Goal: Transaction & Acquisition: Purchase product/service

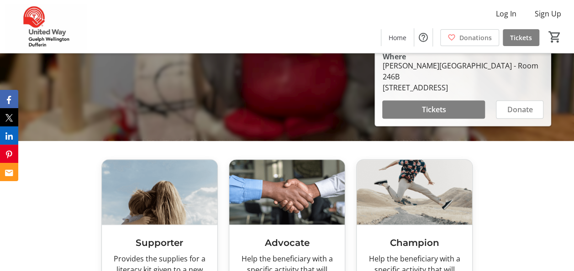
scroll to position [228, 0]
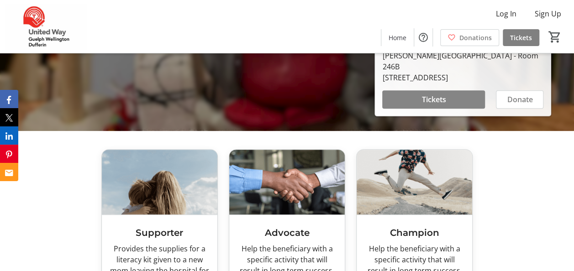
click at [438, 98] on span "Tickets" at bounding box center [434, 99] width 24 height 11
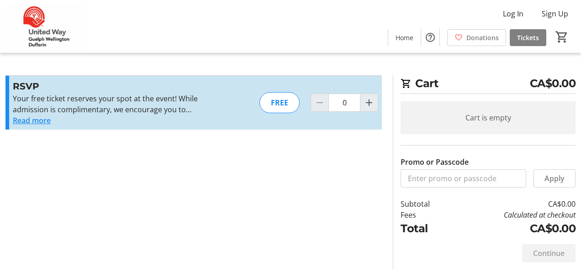
click at [45, 121] on button "Read more" at bounding box center [32, 120] width 38 height 11
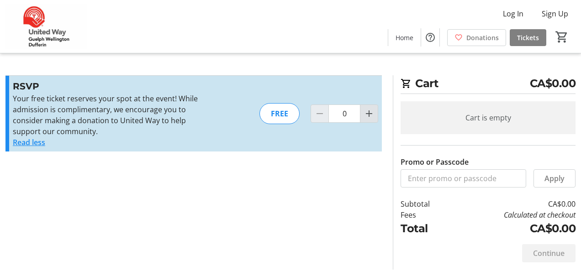
click at [368, 118] on mat-icon "Increment by one" at bounding box center [369, 113] width 11 height 11
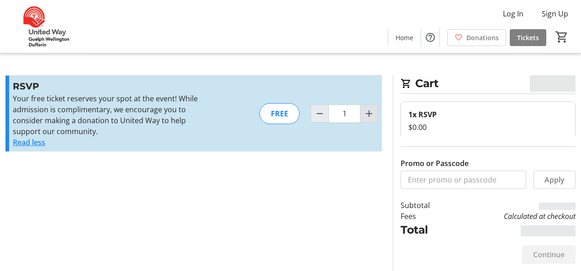
click at [368, 118] on mat-icon "Increment by one" at bounding box center [369, 113] width 11 height 11
type input "2"
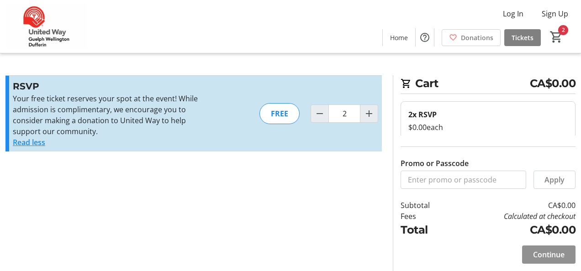
click at [535, 255] on span "Continue" at bounding box center [549, 254] width 32 height 11
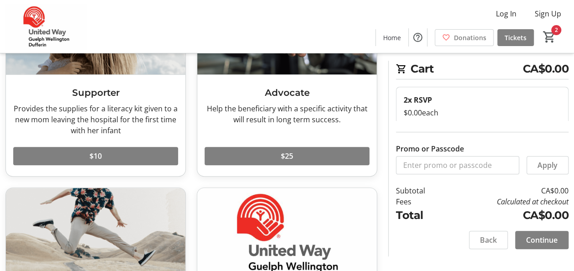
scroll to position [116, 0]
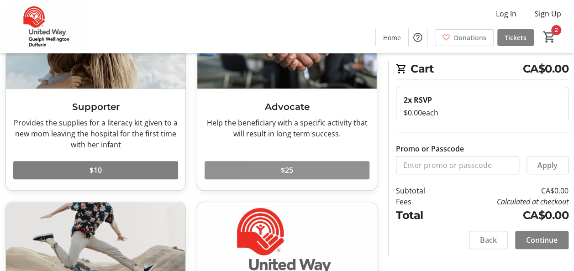
click at [250, 172] on span at bounding box center [287, 170] width 165 height 22
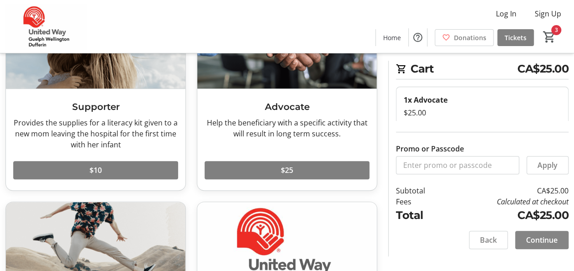
click at [538, 237] on span "Continue" at bounding box center [542, 240] width 32 height 11
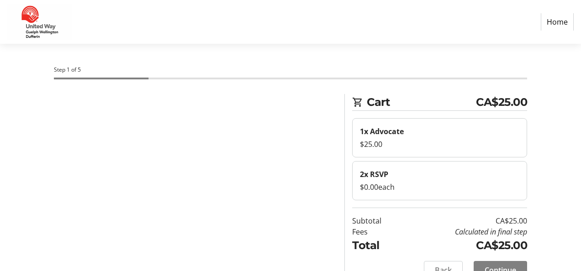
select select "CA"
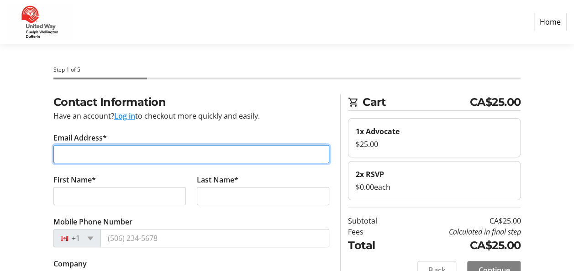
click at [183, 157] on input "Email Address*" at bounding box center [191, 154] width 276 height 18
type input "[EMAIL_ADDRESS][DOMAIN_NAME]"
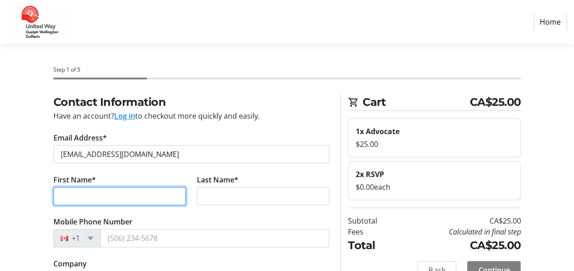
type input "[PERSON_NAME]"
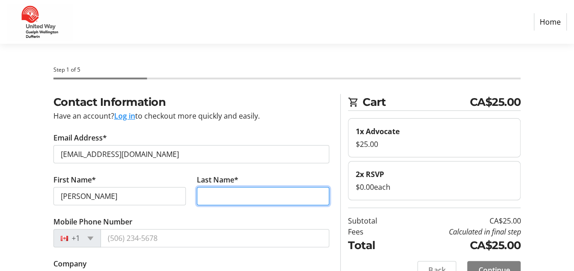
type input "Bergart"
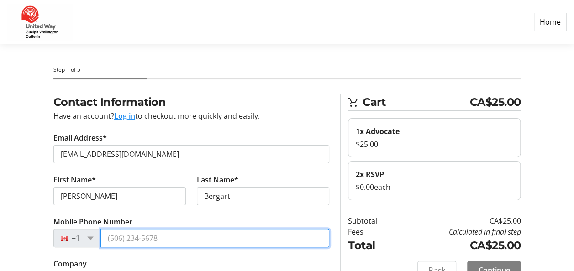
type input "[PHONE_NUMBER]"
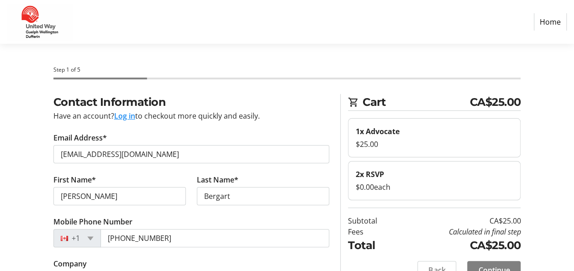
type input "[STREET_ADDRESS][PERSON_NAME]"
type input "Ancaster, ON L9G 2N2"
type input "Ancaster"
select select "ON"
type input "L9G2N2"
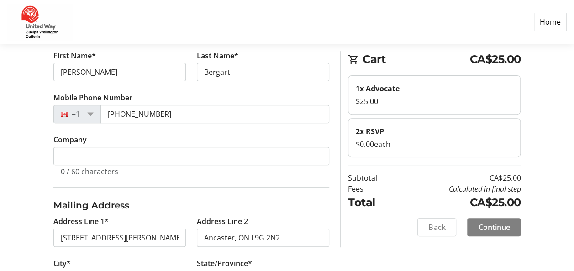
scroll to position [183, 0]
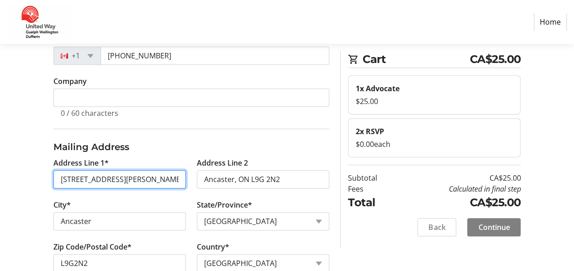
drag, startPoint x: 154, startPoint y: 182, endPoint x: 7, endPoint y: 179, distance: 147.6
click at [7, 179] on div "Contact Information Have an account? Log in to checkout more quickly and easily…" at bounding box center [287, 102] width 574 height 383
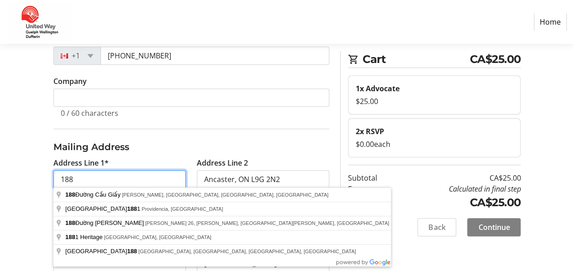
type input "[STREET_ADDRESS]"
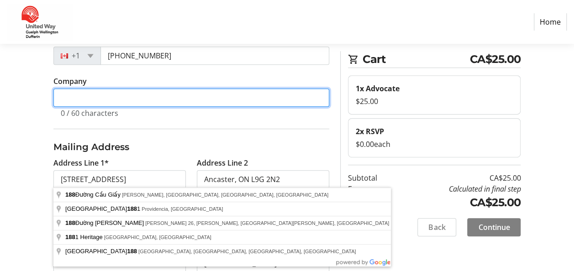
type input "Children's Aid Society of [PERSON_NAME]"
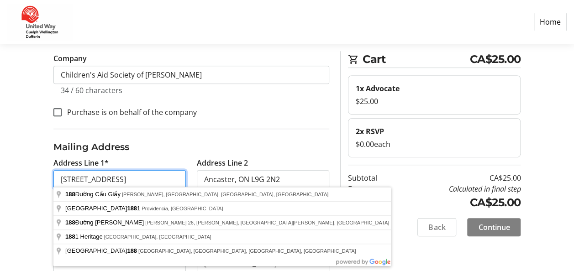
scroll to position [0, 26]
drag, startPoint x: 132, startPoint y: 179, endPoint x: 198, endPoint y: 179, distance: 66.2
click at [198, 179] on div "Address Line 1* [STREET_ADDRESS] Address Line [GEOGRAPHIC_DATA]* [GEOGRAPHIC_DA…" at bounding box center [191, 221] width 287 height 126
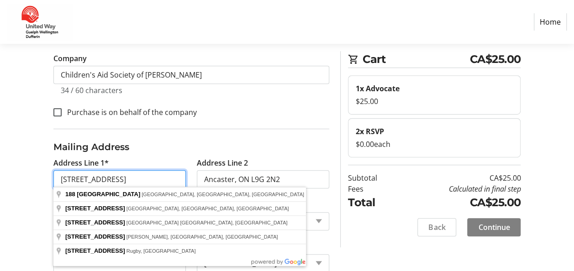
type input "[STREET_ADDRESS]"
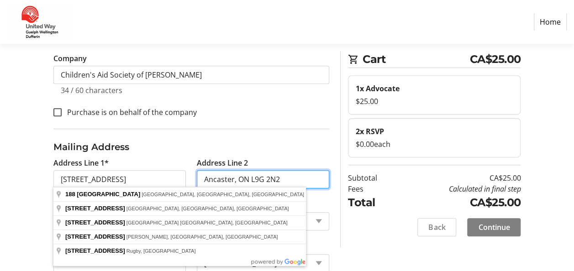
click at [302, 181] on input "Ancaster, ON L9G 2N2" at bounding box center [263, 179] width 132 height 18
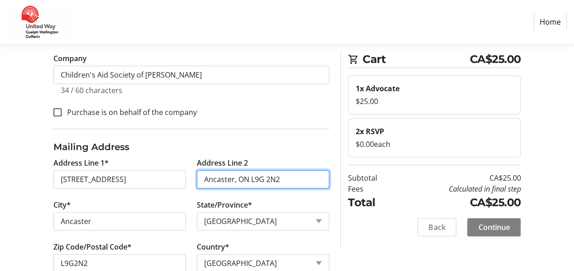
drag, startPoint x: 299, startPoint y: 180, endPoint x: 188, endPoint y: 176, distance: 110.6
click at [188, 176] on div "Address Line 1* [GEOGRAPHIC_DATA] Address Line [GEOGRAPHIC_DATA] City* [GEOGRAP…" at bounding box center [191, 221] width 287 height 126
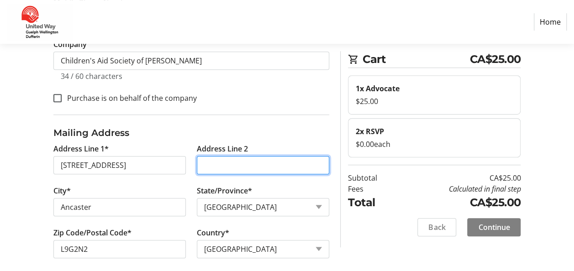
scroll to position [227, 0]
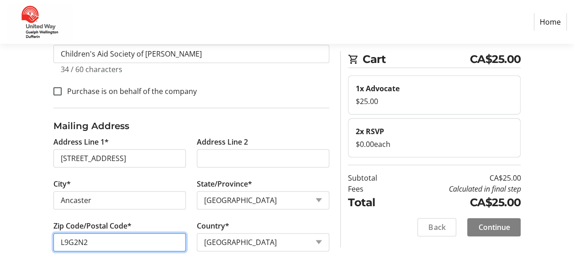
drag, startPoint x: 89, startPoint y: 240, endPoint x: 75, endPoint y: 242, distance: 13.8
click at [75, 242] on input "L9G2N2" at bounding box center [119, 242] width 132 height 18
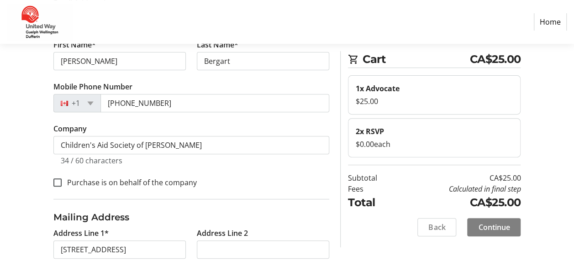
type input "L9G4H3"
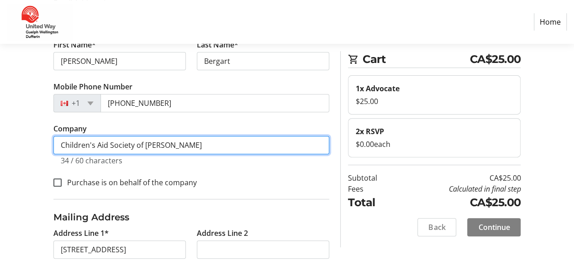
drag, startPoint x: 191, startPoint y: 143, endPoint x: -2, endPoint y: 141, distance: 192.8
click at [0, 141] on html "Home Step 1 of 5 Cart CA$25.00 1x Advocate $25.00 2x RSVP $0.00 each Subtotal C…" at bounding box center [287, 115] width 574 height 500
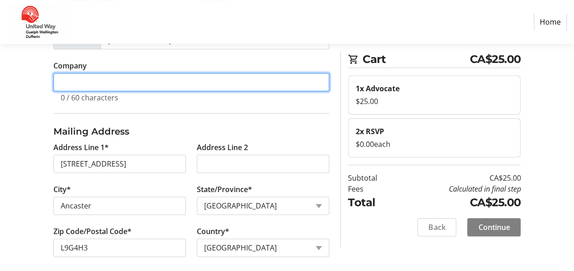
scroll to position [204, 0]
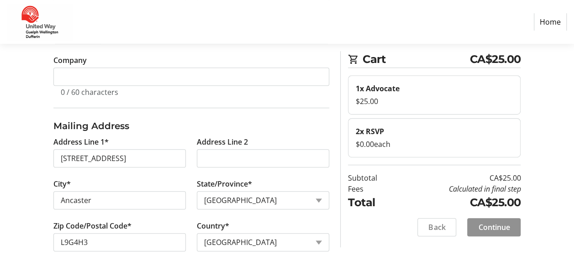
click at [497, 231] on span "Continue" at bounding box center [494, 227] width 32 height 11
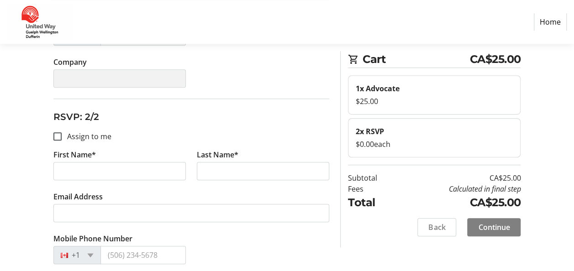
scroll to position [274, 0]
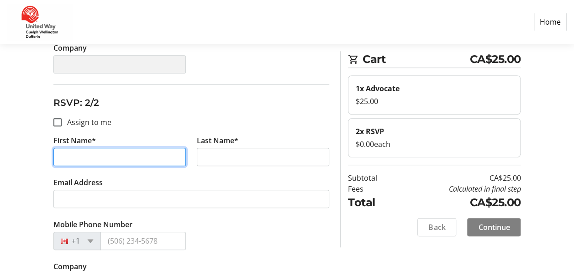
click at [72, 151] on input "First Name*" at bounding box center [119, 157] width 132 height 18
type input "LIat"
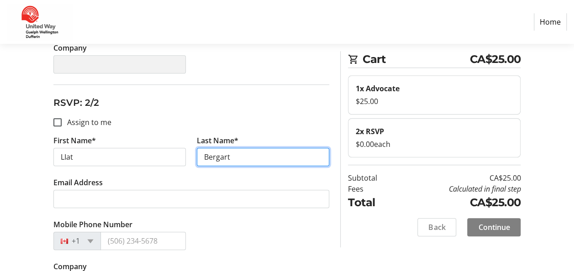
type input "Bergart"
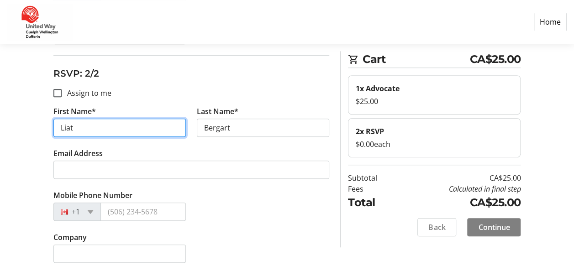
scroll to position [304, 0]
type input "Liat"
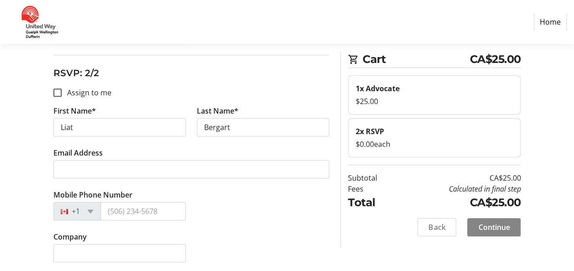
click at [489, 228] on span "Continue" at bounding box center [494, 227] width 32 height 11
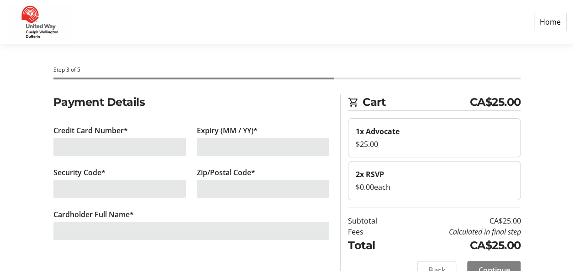
click at [118, 150] on div at bounding box center [119, 147] width 132 height 18
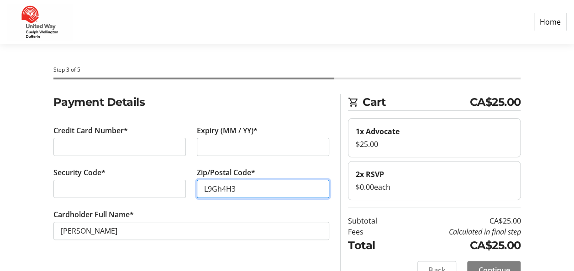
type input "L9Gh4H3"
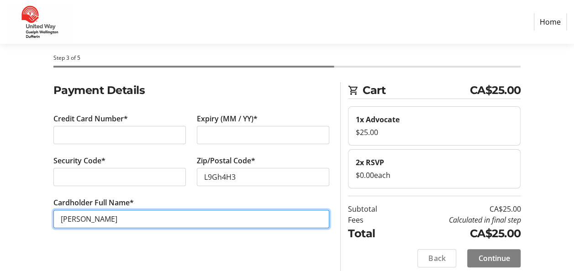
scroll to position [18, 0]
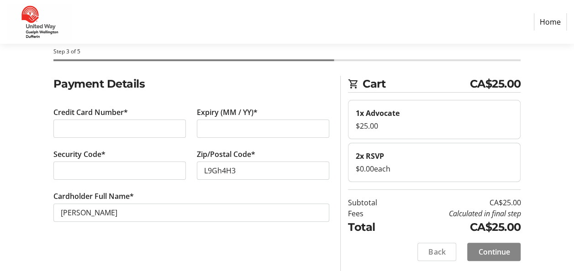
click at [490, 251] on span "Continue" at bounding box center [494, 252] width 32 height 11
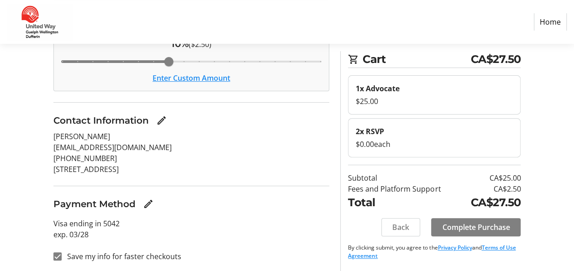
scroll to position [122, 0]
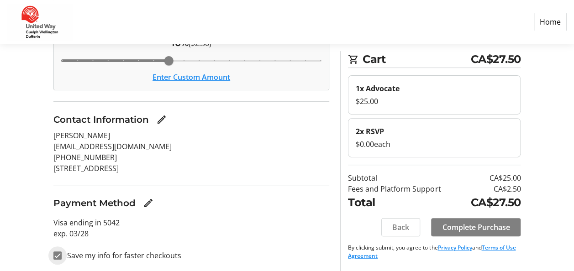
click at [58, 255] on input "Save my info for faster checkouts" at bounding box center [57, 256] width 8 height 8
checkbox input "false"
click at [480, 229] on span "Complete Purchase" at bounding box center [476, 227] width 68 height 11
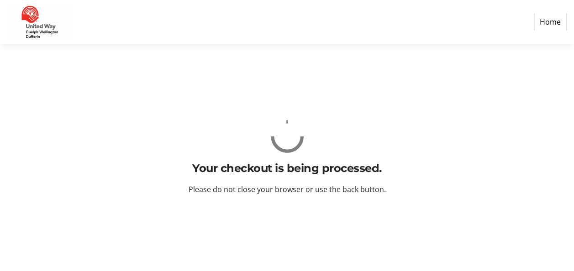
scroll to position [0, 0]
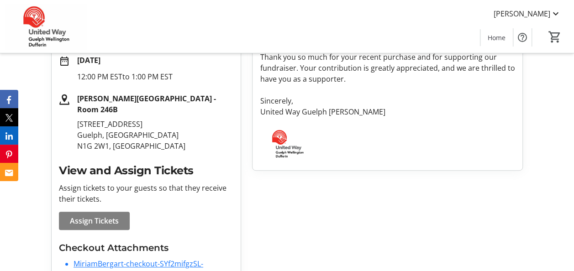
scroll to position [91, 0]
